Goal: Transaction & Acquisition: Purchase product/service

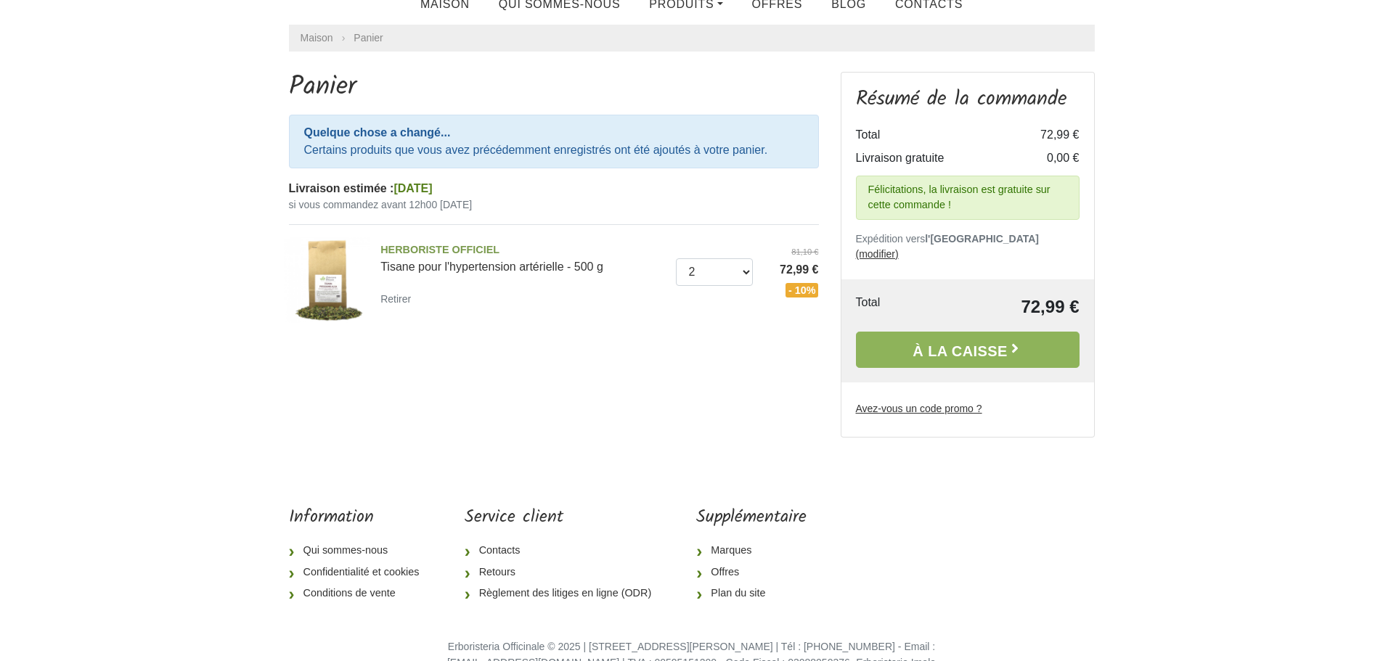
scroll to position [63, 0]
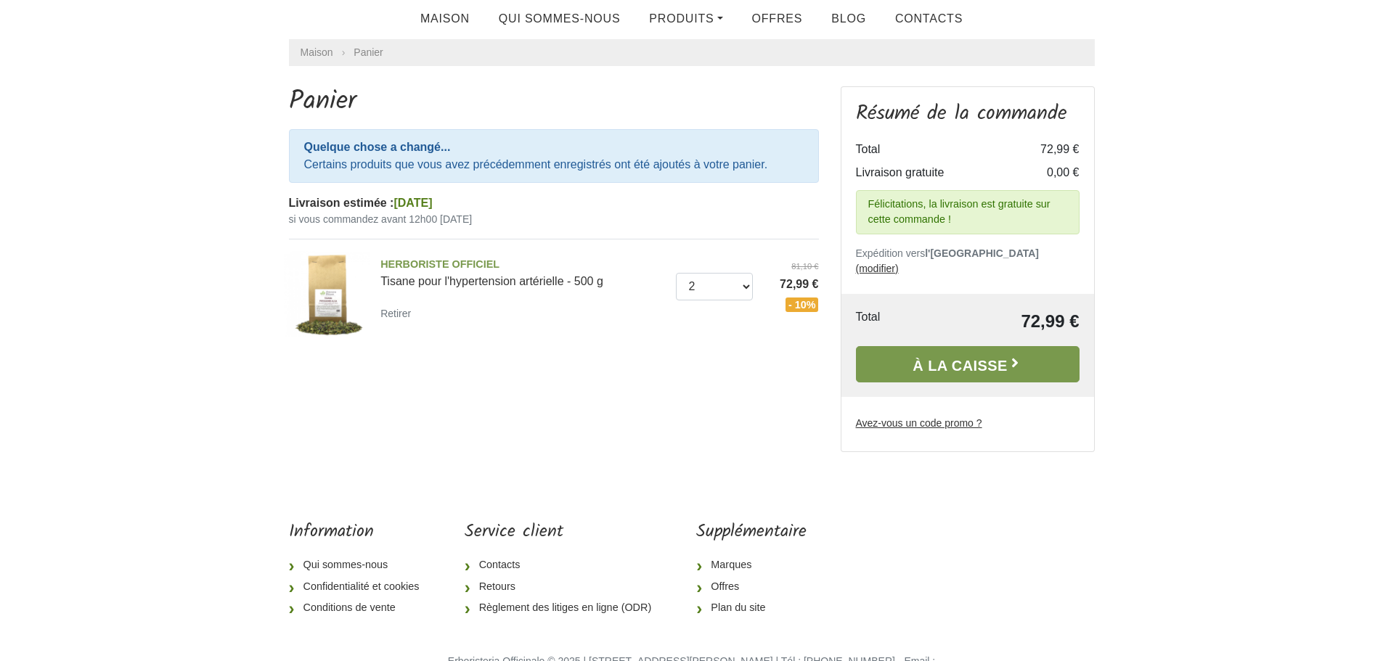
click at [968, 357] on font "À la caisse" at bounding box center [959, 365] width 94 height 16
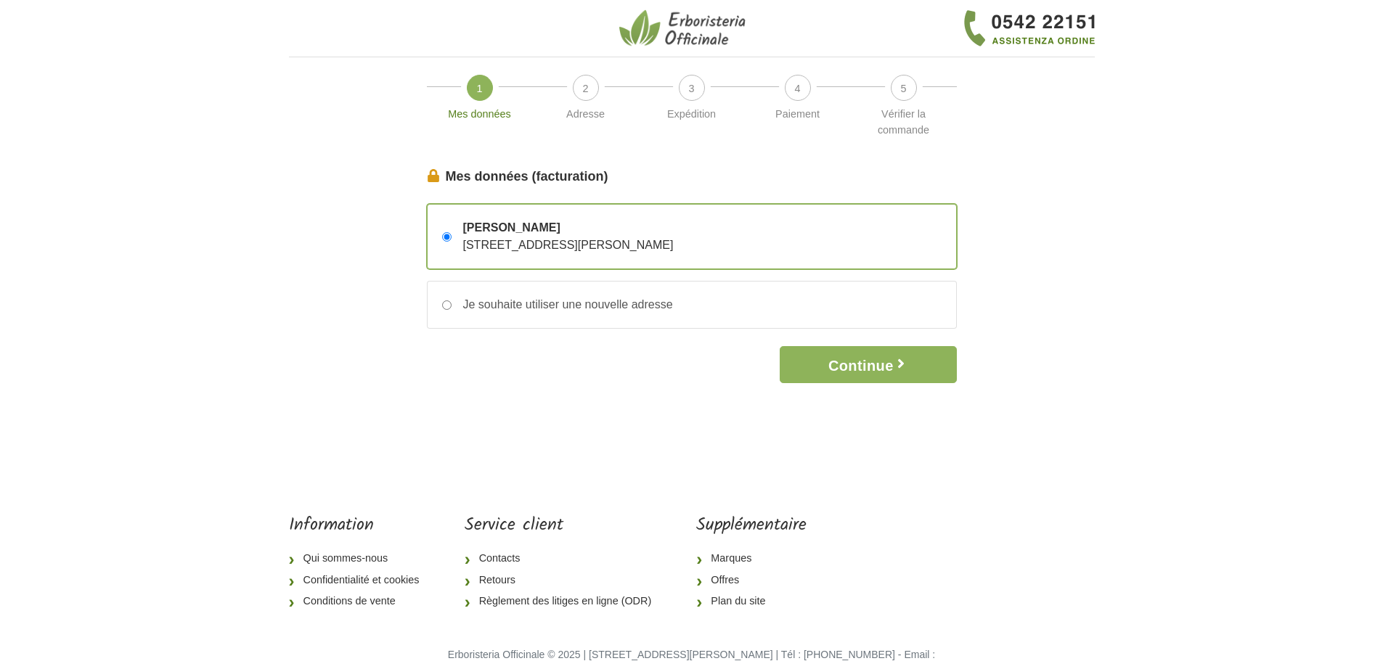
click at [1376, 134] on body "1 Mes données 2 Adresse 3 Expédition 4 Paiement 5 Vérifier la commande Mes donn…" at bounding box center [691, 351] width 1383 height 702
click at [869, 364] on font "Continue" at bounding box center [860, 366] width 65 height 16
click at [881, 372] on font "Continue" at bounding box center [860, 366] width 65 height 16
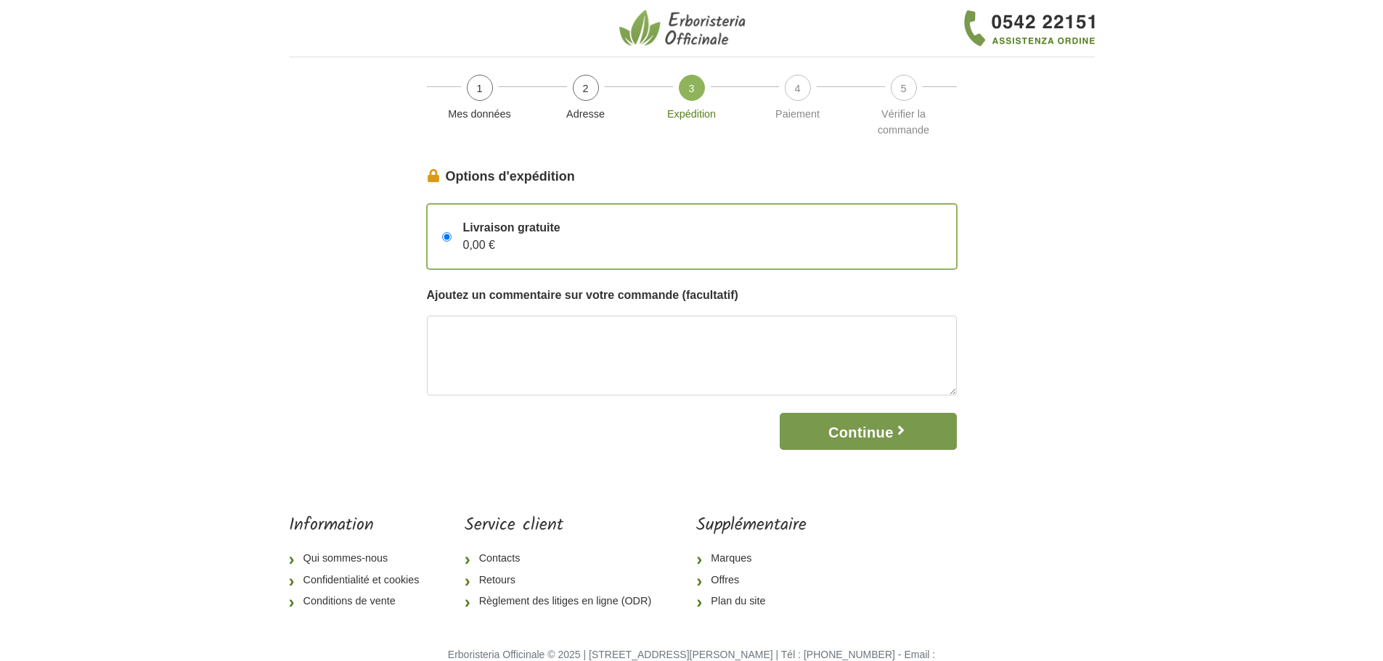
click at [867, 434] on font "Continue" at bounding box center [860, 433] width 65 height 16
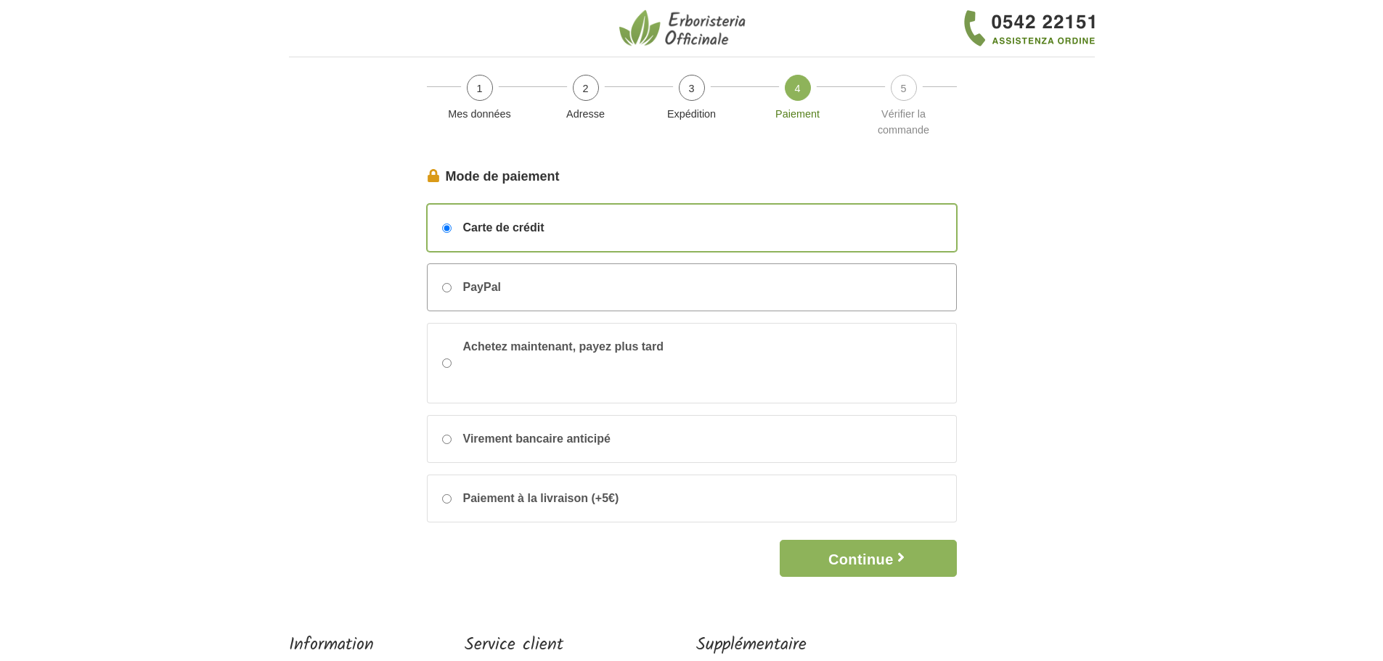
click at [448, 287] on input "PayPal" at bounding box center [446, 287] width 9 height 9
radio input "true"
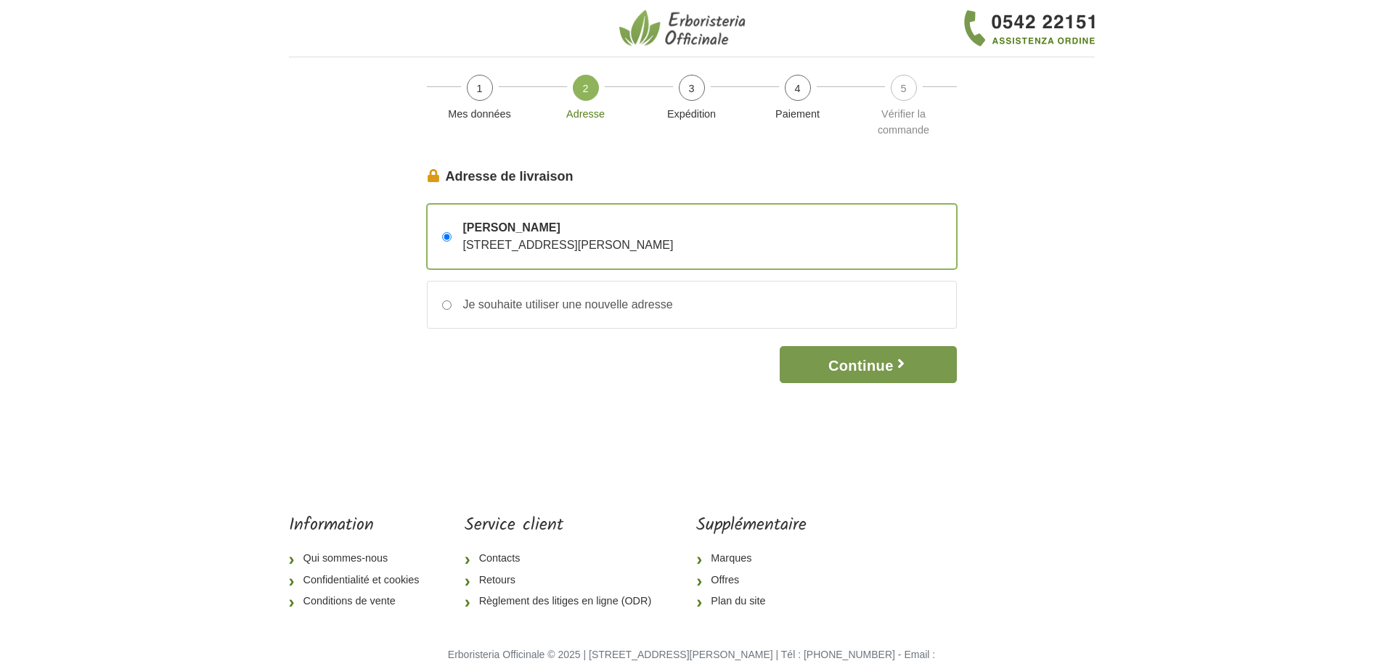
click at [868, 369] on font "Continue" at bounding box center [860, 366] width 65 height 16
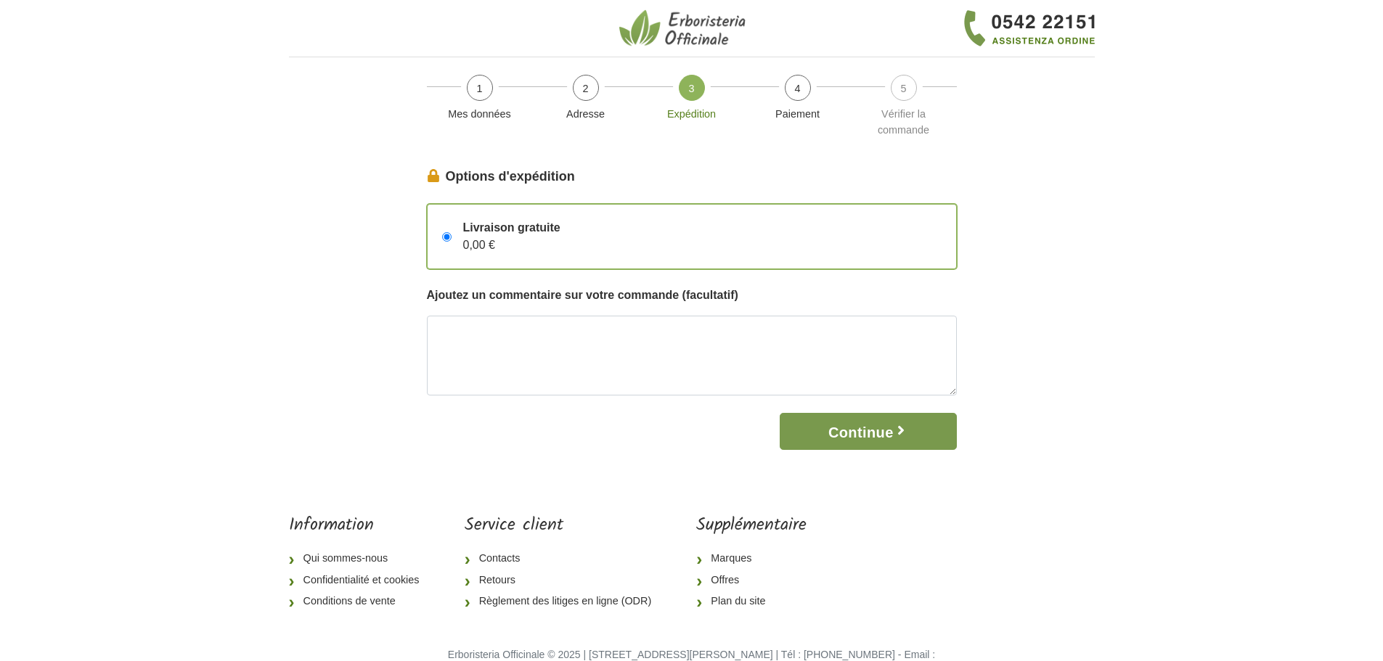
click at [872, 429] on font "Continue" at bounding box center [860, 433] width 65 height 16
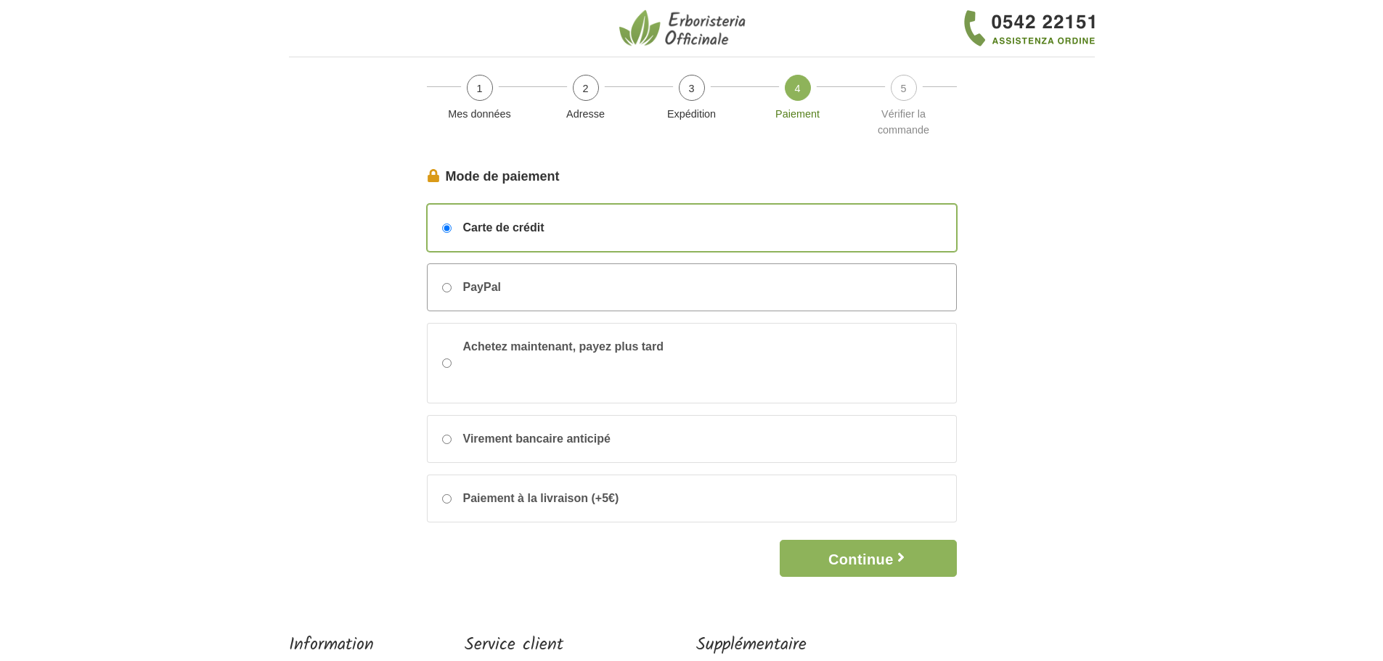
click at [446, 285] on input "PayPal" at bounding box center [446, 287] width 9 height 9
radio input "true"
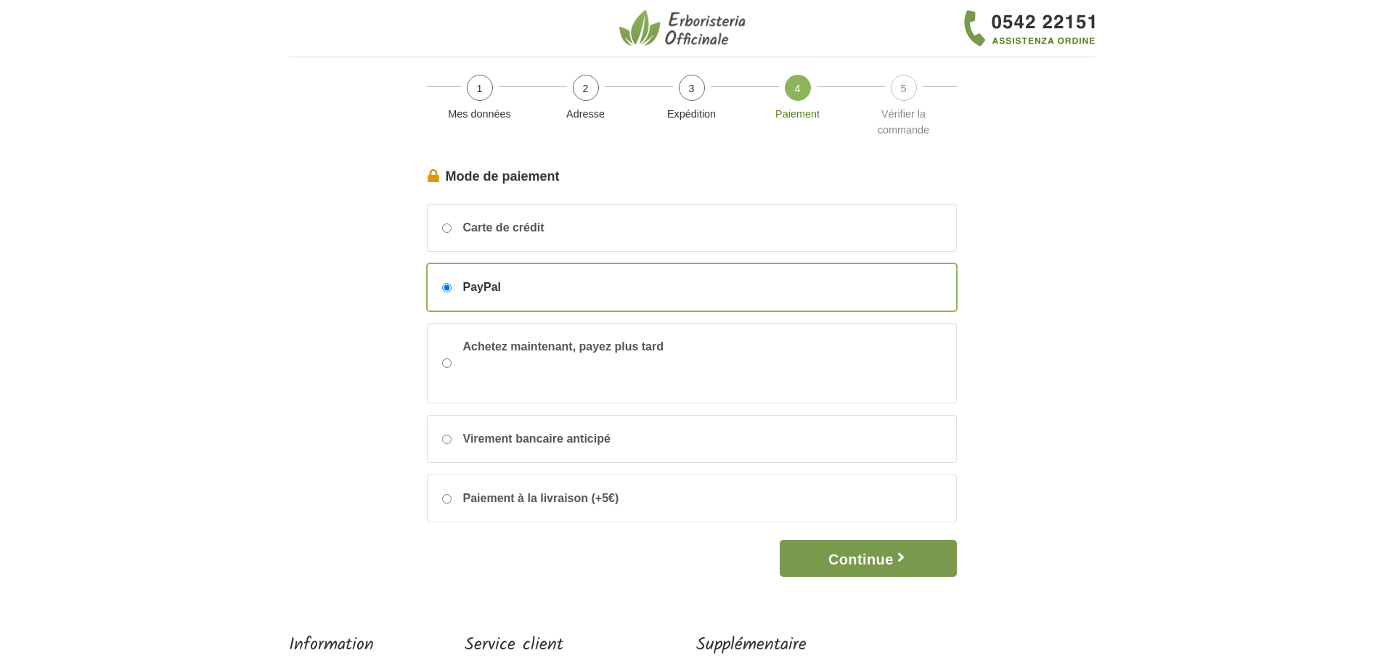
click at [880, 555] on font "Continue" at bounding box center [860, 560] width 65 height 16
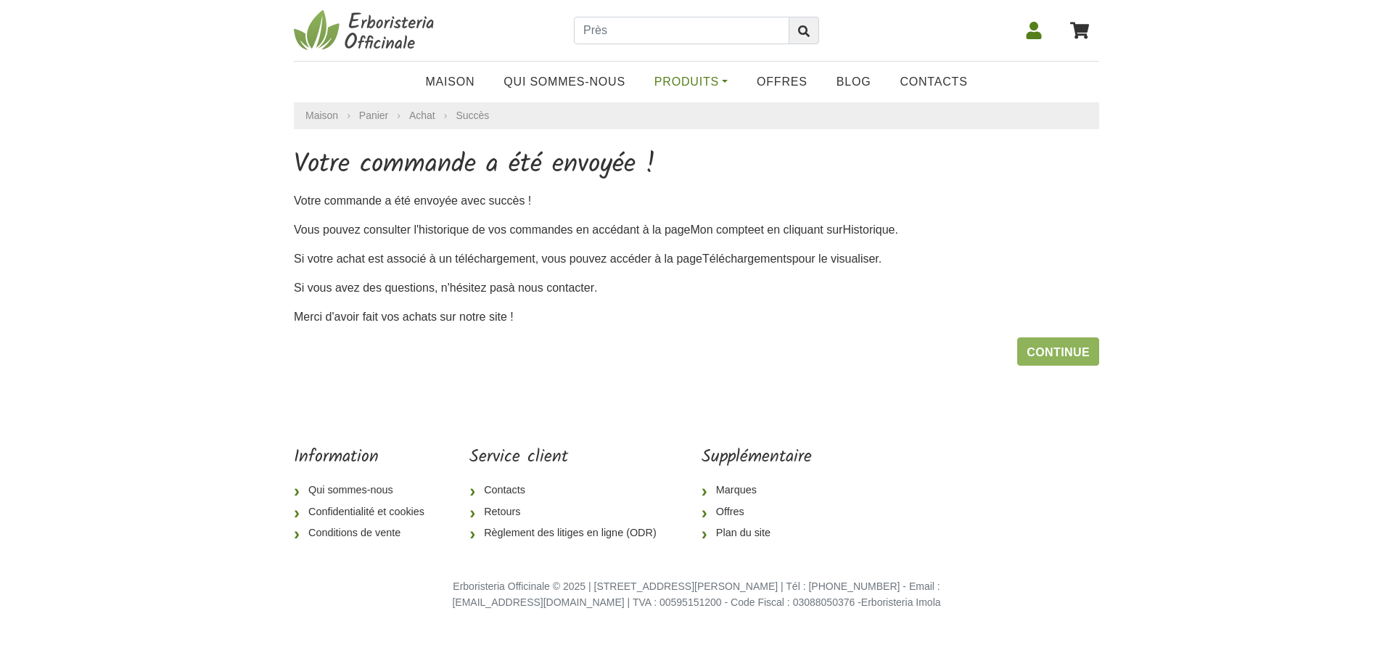
click at [729, 83] on link "Produits" at bounding box center [691, 81] width 102 height 29
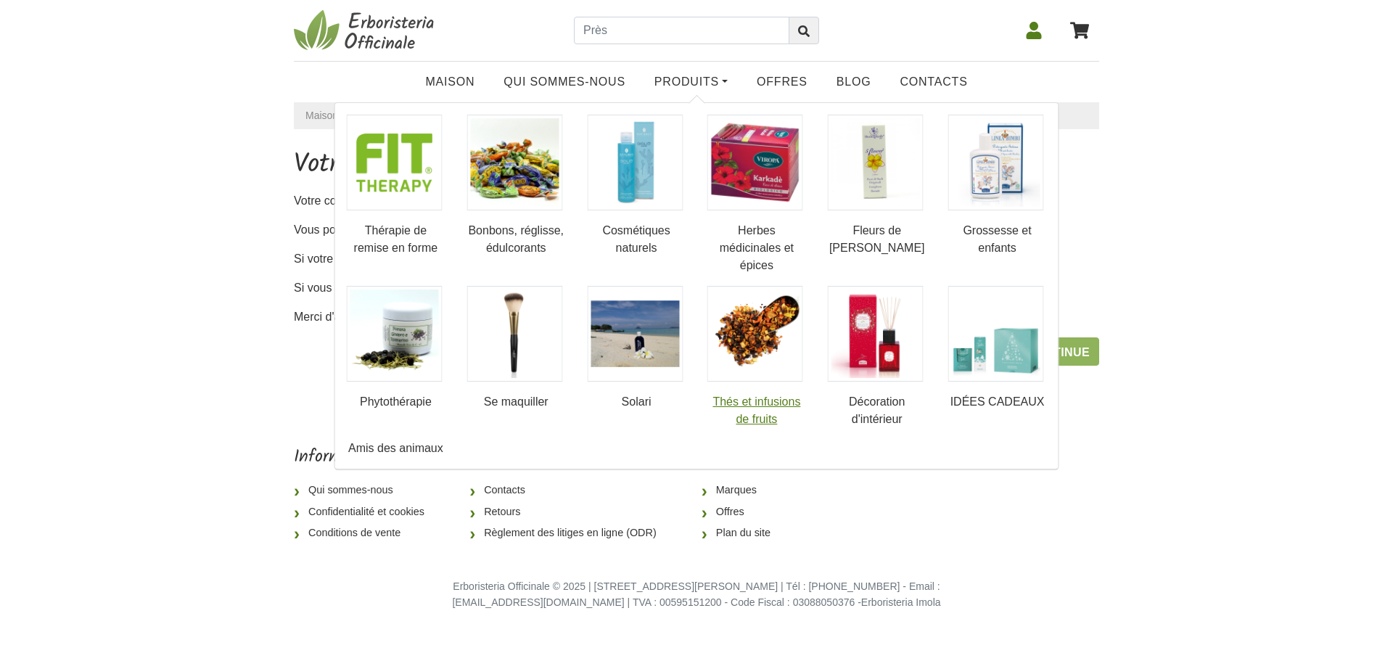
click at [747, 341] on img at bounding box center [756, 334] width 96 height 96
